Goal: Information Seeking & Learning: Learn about a topic

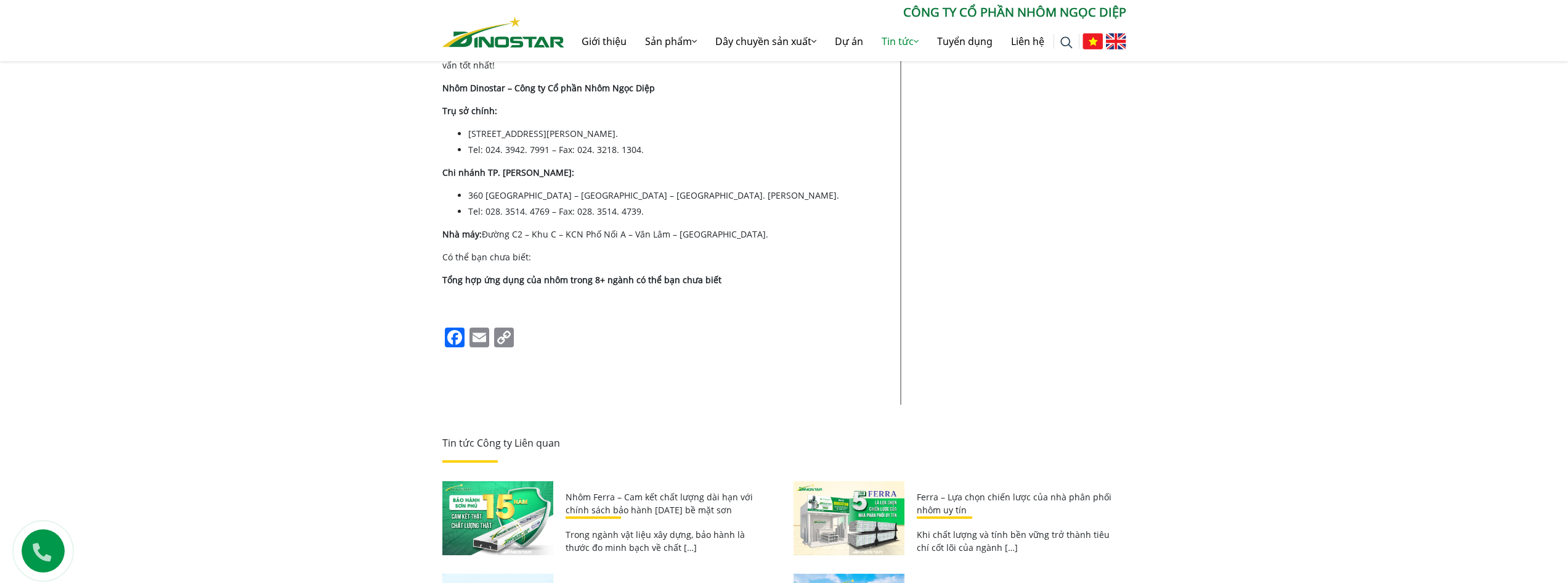
scroll to position [5919, 0]
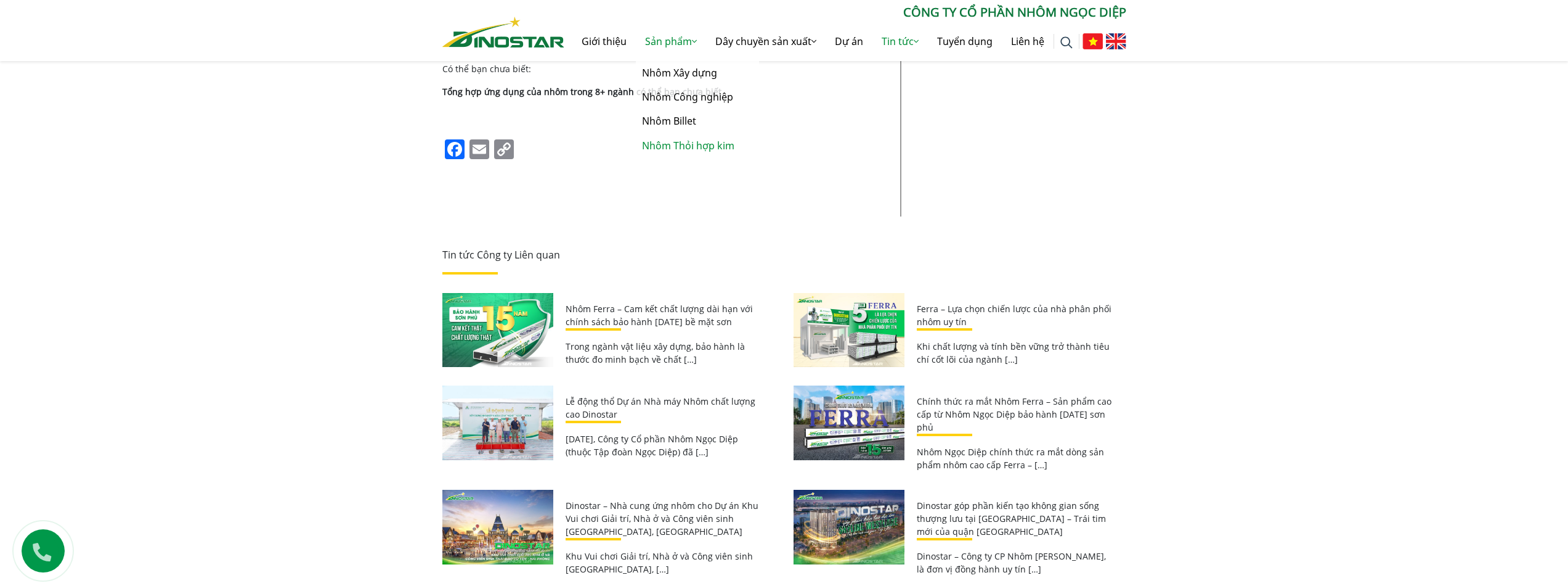
click at [676, 149] on link "Nhôm Thỏi hợp [PERSON_NAME]" at bounding box center [697, 146] width 123 height 24
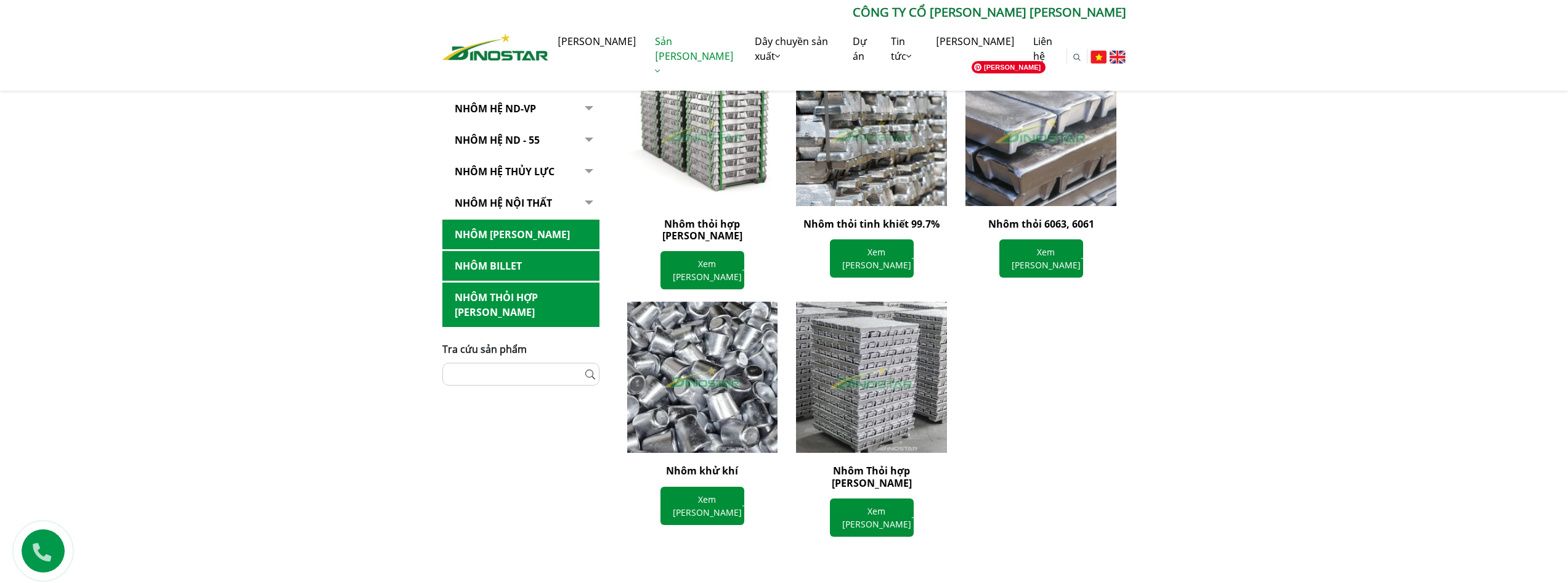
scroll to position [308, 0]
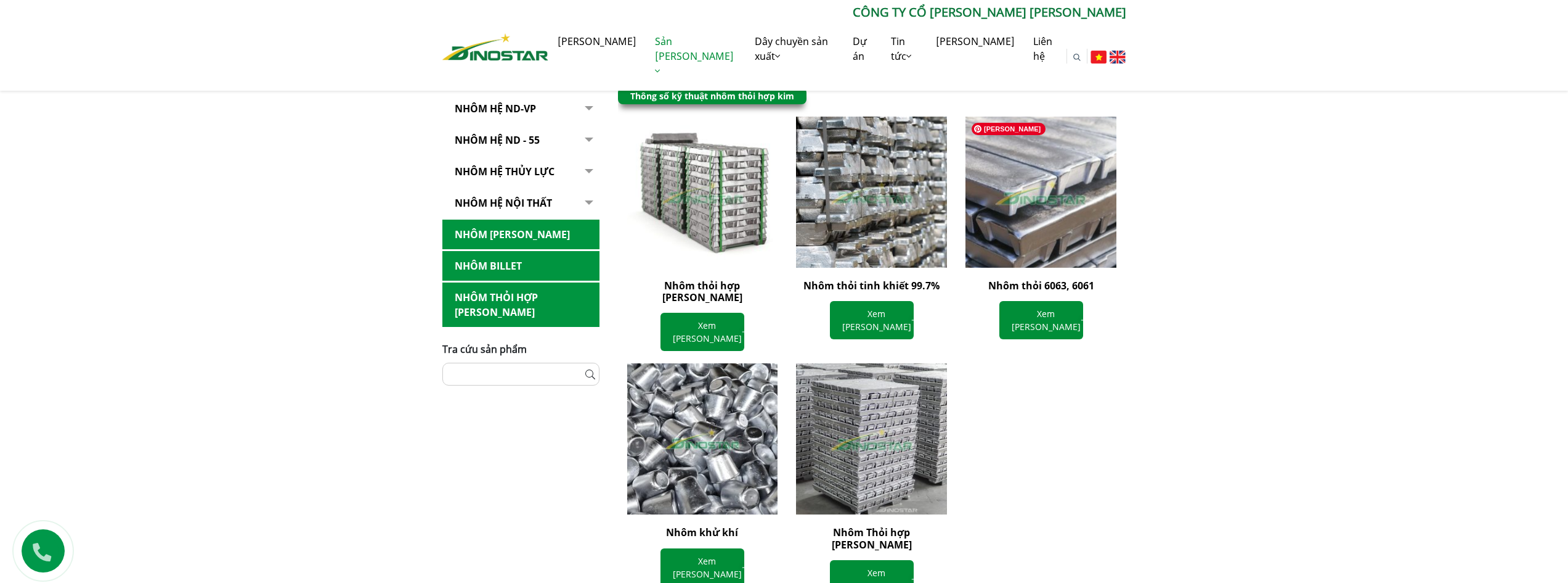
click at [1023, 214] on img at bounding box center [1040, 192] width 166 height 166
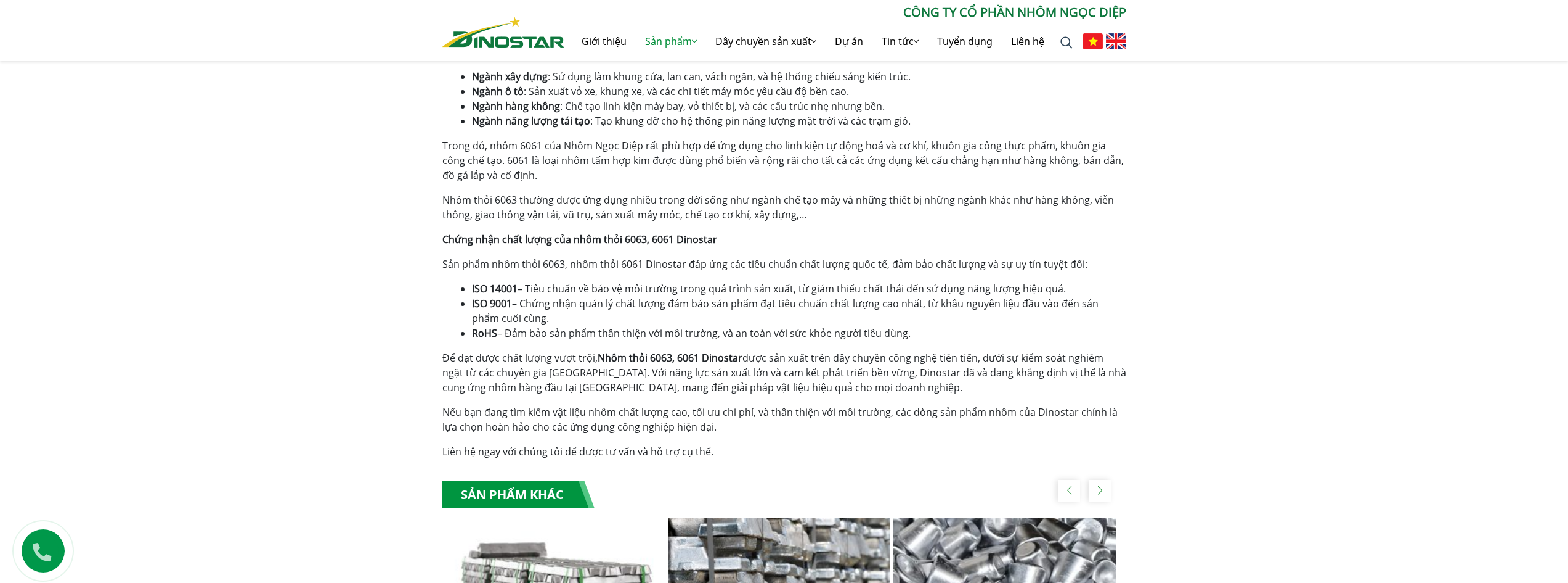
scroll to position [863, 0]
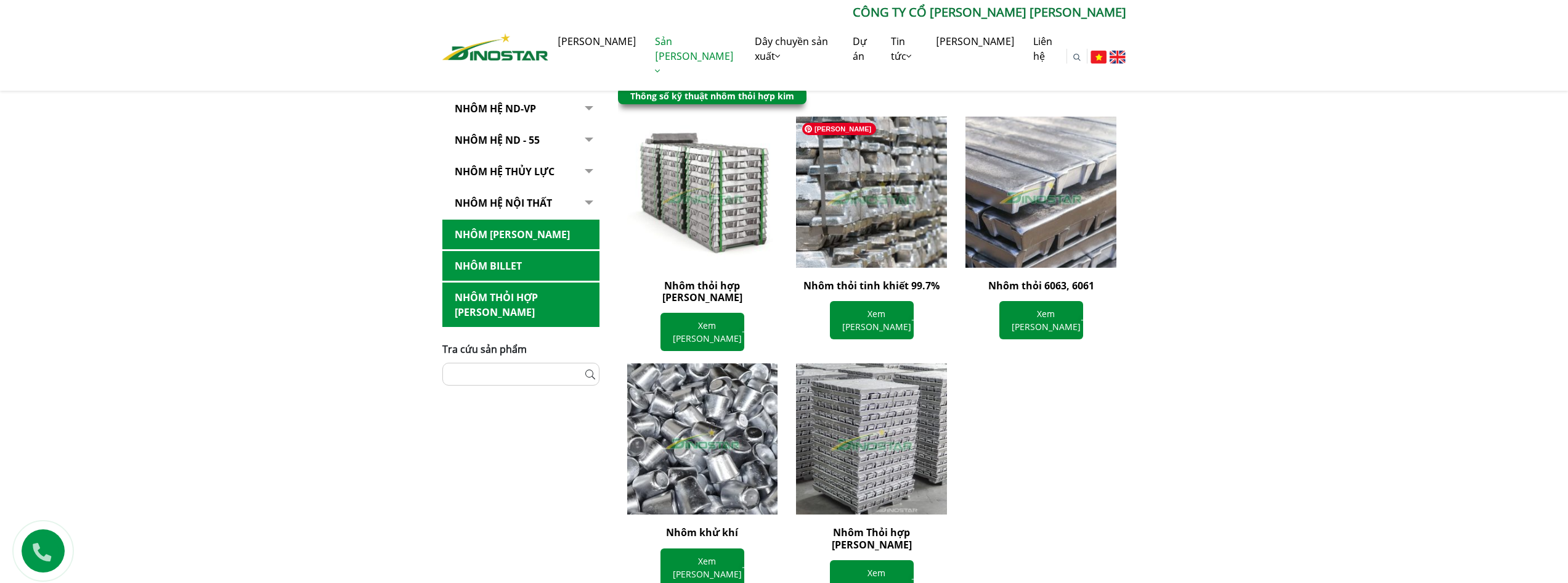
click at [867, 246] on img at bounding box center [871, 192] width 166 height 166
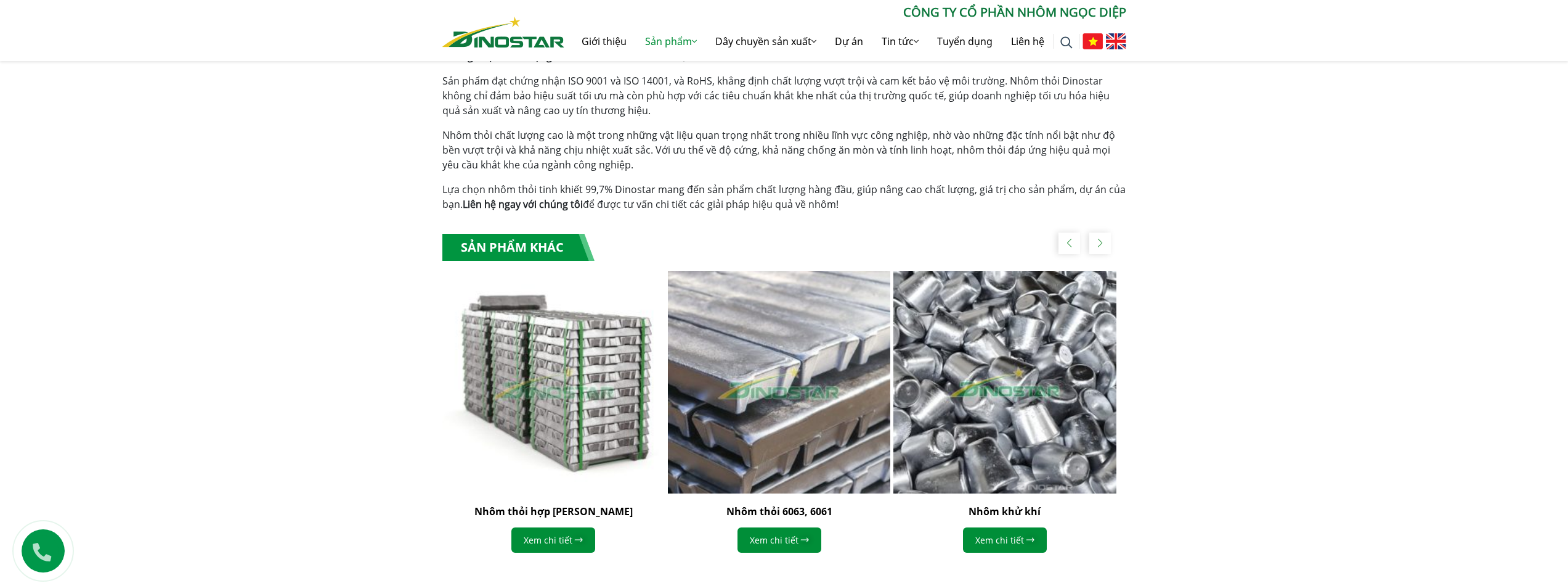
scroll to position [1109, 0]
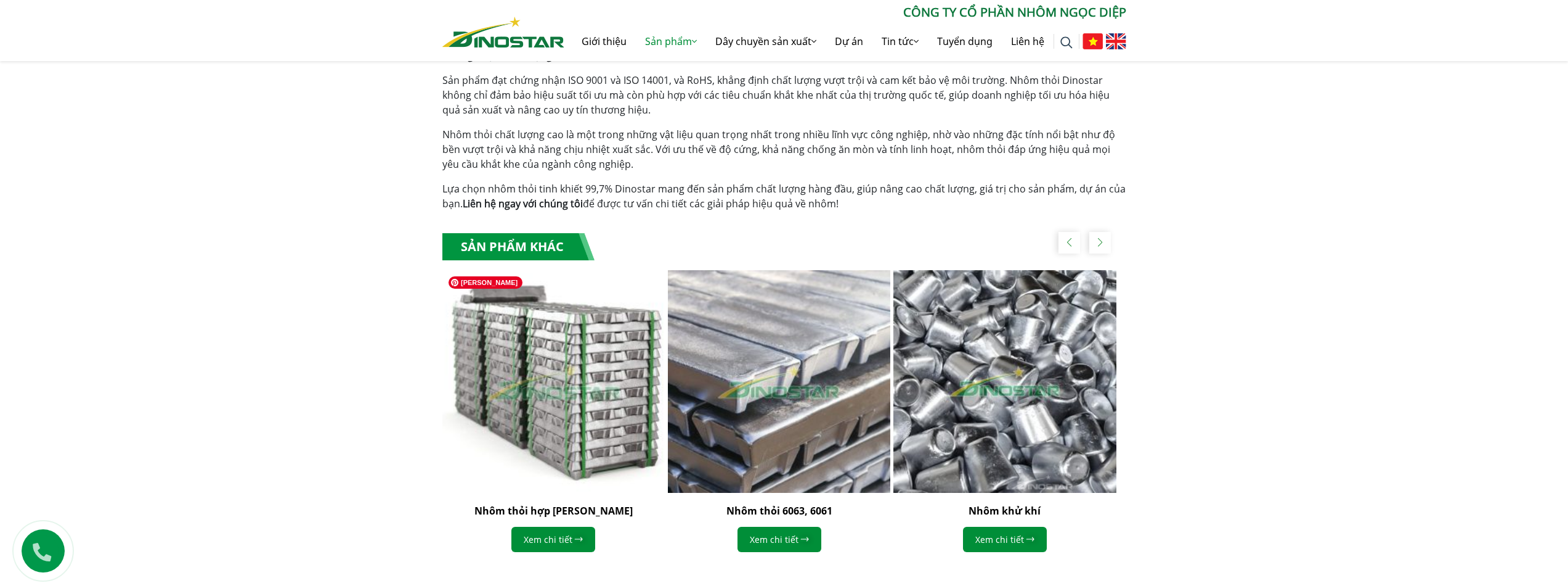
click at [592, 453] on img "1 / 4" at bounding box center [553, 381] width 244 height 245
